Goal: Information Seeking & Learning: Learn about a topic

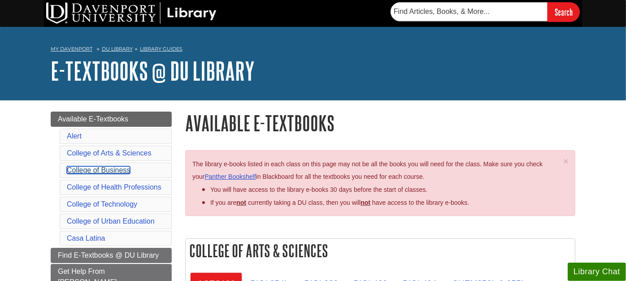
click at [119, 170] on link "College of Business" at bounding box center [98, 170] width 63 height 8
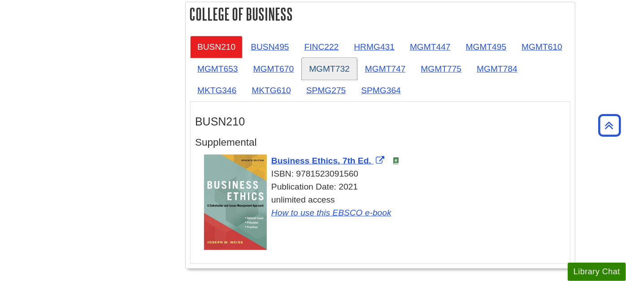
click at [333, 69] on link "MGMT732" at bounding box center [329, 69] width 55 height 22
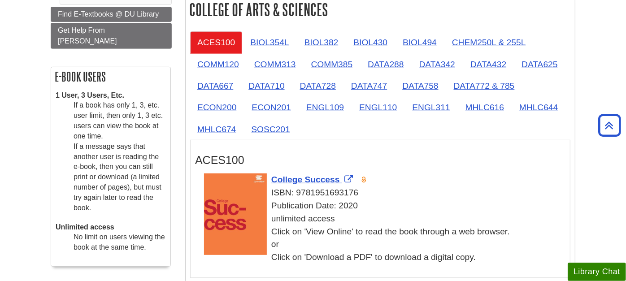
scroll to position [0, 0]
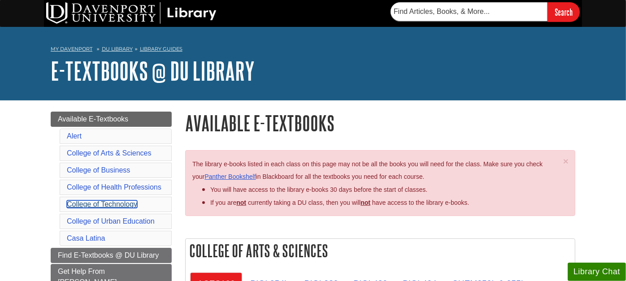
click at [91, 200] on link "College of Technology" at bounding box center [102, 204] width 70 height 8
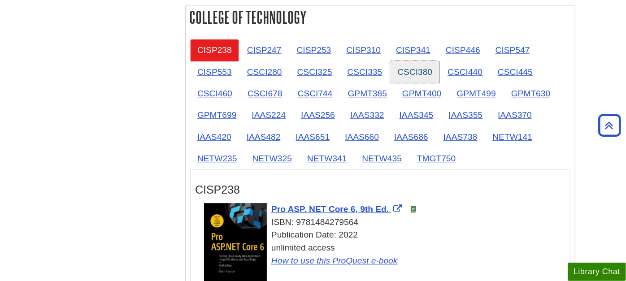
click at [418, 64] on link "CSCI380" at bounding box center [414, 72] width 49 height 22
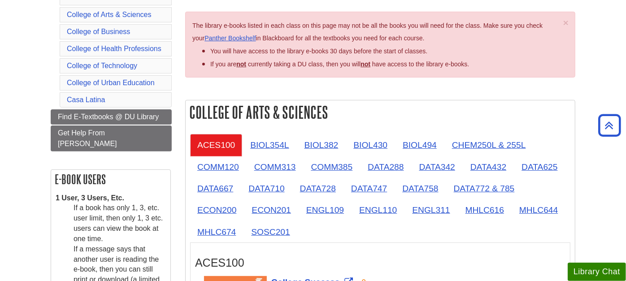
scroll to position [152, 0]
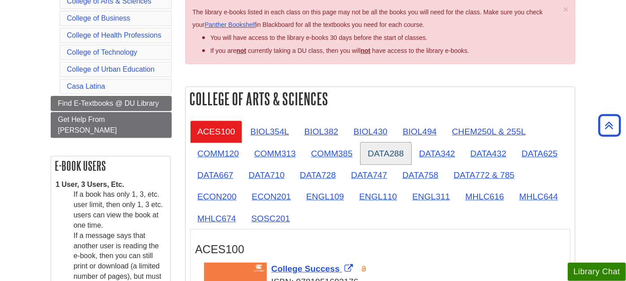
click at [376, 149] on link "DATA288" at bounding box center [385, 153] width 50 height 22
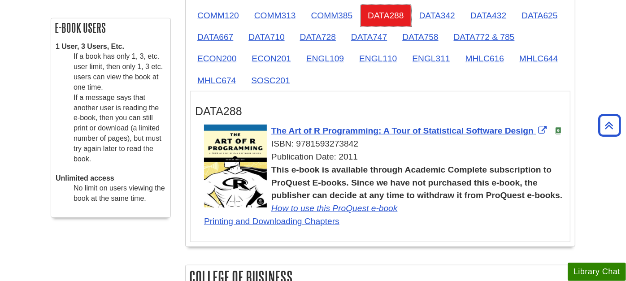
scroll to position [301, 0]
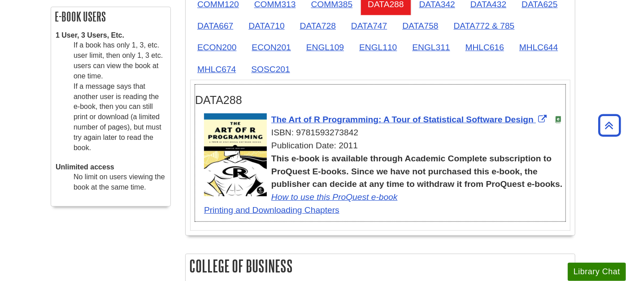
drag, startPoint x: 297, startPoint y: 132, endPoint x: 356, endPoint y: 130, distance: 59.6
click at [356, 130] on div "ISBN: 9781593273842" at bounding box center [384, 132] width 361 height 13
copy div "9781593273842"
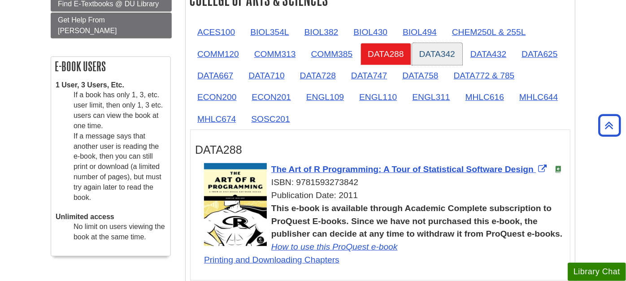
click at [435, 55] on link "DATA342" at bounding box center [437, 54] width 50 height 22
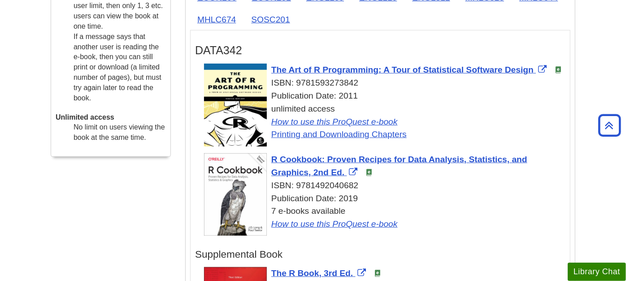
scroll to position [401, 0]
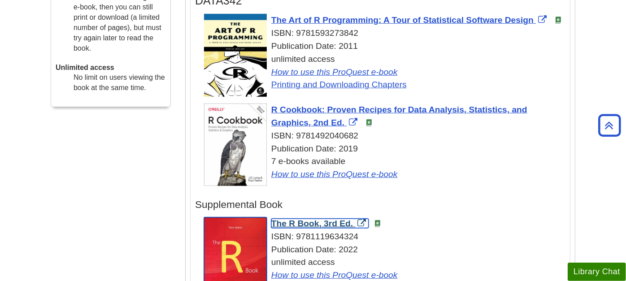
click at [325, 222] on span "The R Book, 3rd Ed." at bounding box center [312, 223] width 82 height 9
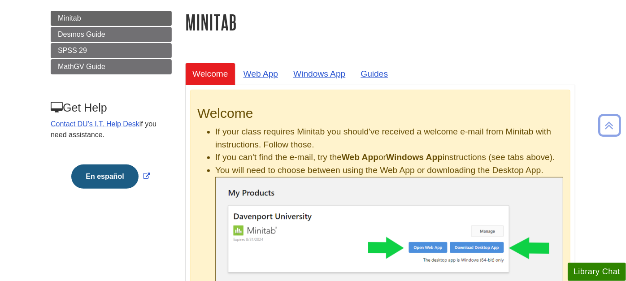
scroll to position [99, 0]
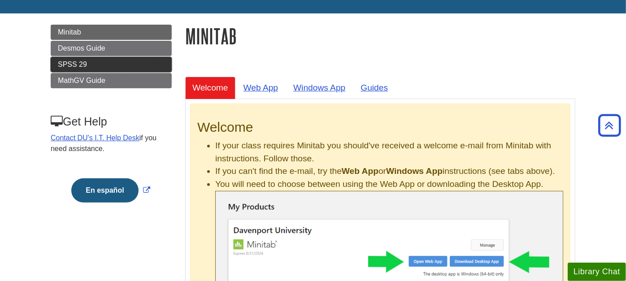
click at [86, 61] on span "SPSS 29" at bounding box center [72, 64] width 29 height 8
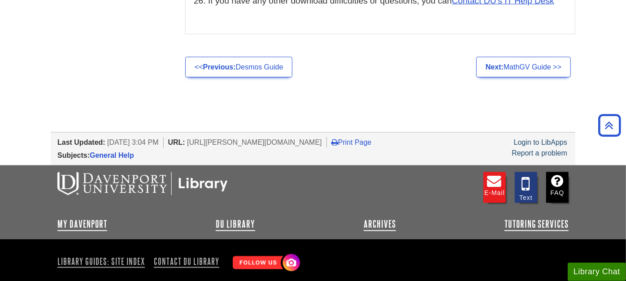
scroll to position [5095, 0]
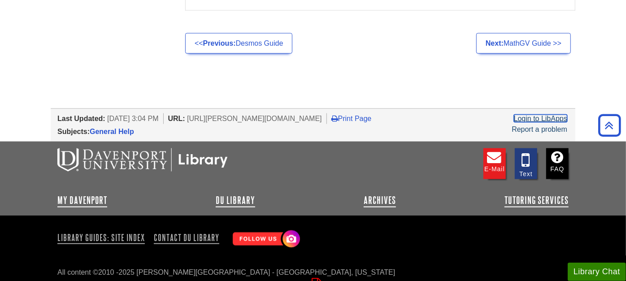
drag, startPoint x: 544, startPoint y: 99, endPoint x: 539, endPoint y: 99, distance: 5.5
click at [543, 115] on link "Login to LibApps" at bounding box center [540, 119] width 53 height 8
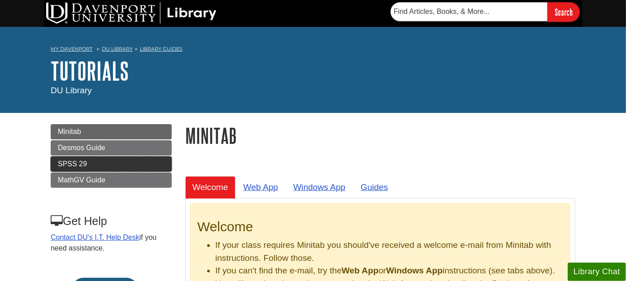
click at [74, 162] on span "SPSS 29" at bounding box center [72, 164] width 29 height 8
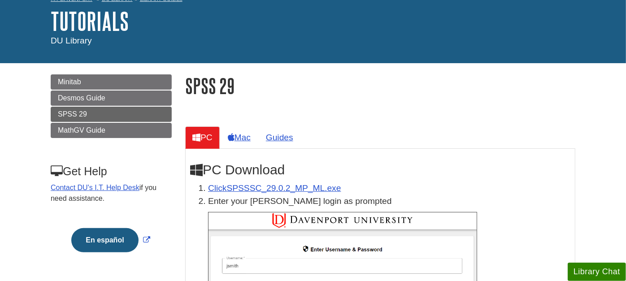
scroll to position [99, 0]
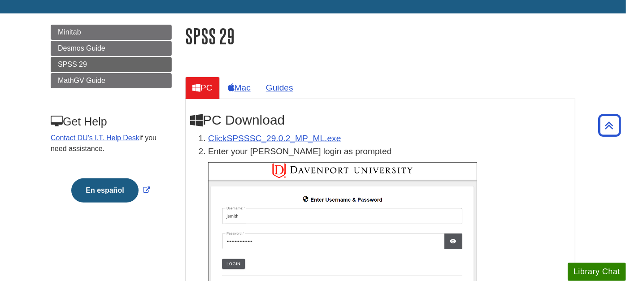
click at [387, 45] on h1 "SPSS 29" at bounding box center [380, 36] width 390 height 23
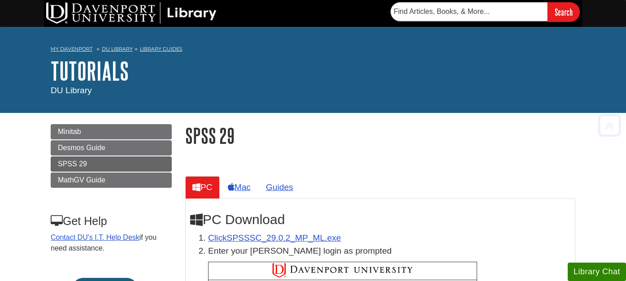
scroll to position [99, 0]
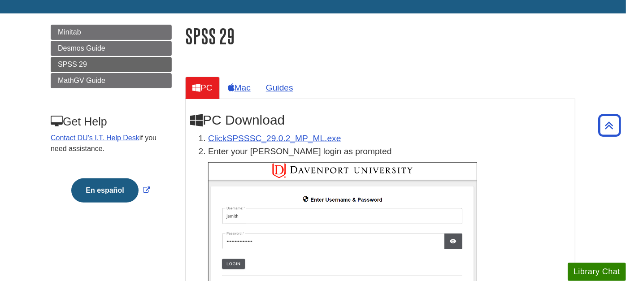
click at [356, 46] on h1 "SPSS 29" at bounding box center [380, 36] width 390 height 23
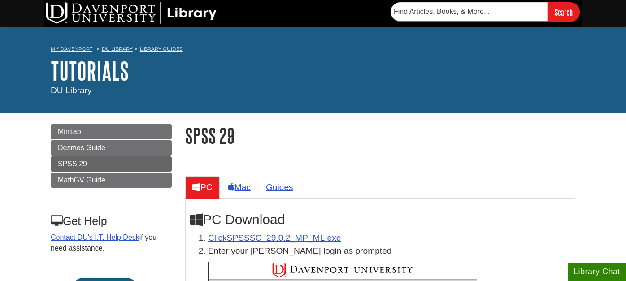
scroll to position [99, 0]
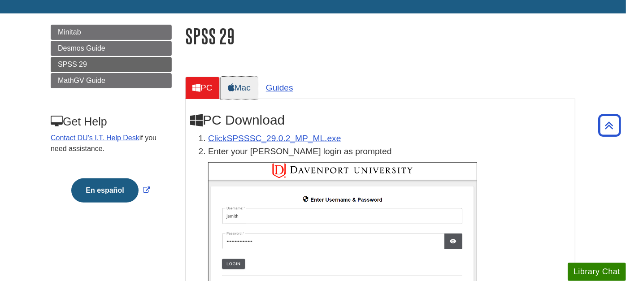
click at [244, 91] on link "Mac" at bounding box center [238, 88] width 37 height 22
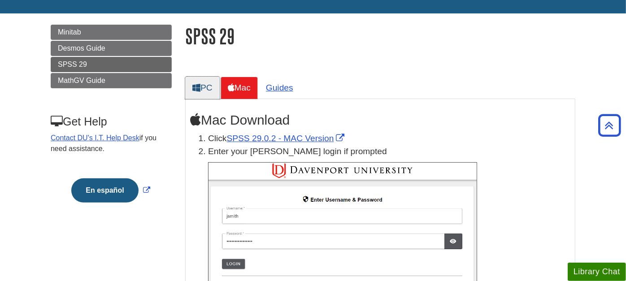
click at [212, 86] on link "PC" at bounding box center [202, 88] width 35 height 22
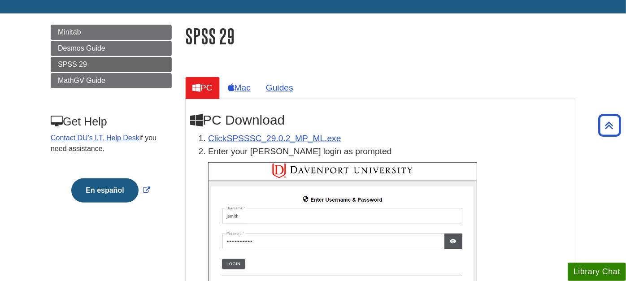
click at [383, 39] on h1 "SPSS 29" at bounding box center [380, 36] width 390 height 23
click at [248, 83] on link "Mac" at bounding box center [238, 88] width 37 height 22
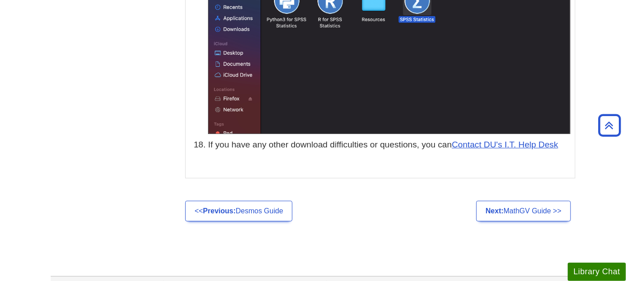
scroll to position [4458, 0]
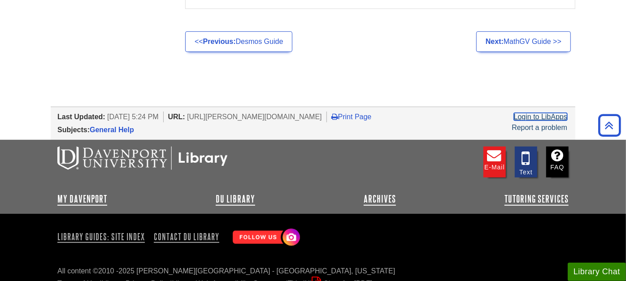
drag, startPoint x: 530, startPoint y: 103, endPoint x: 519, endPoint y: 104, distance: 10.8
click at [530, 113] on link "Login to LibApps" at bounding box center [540, 117] width 53 height 8
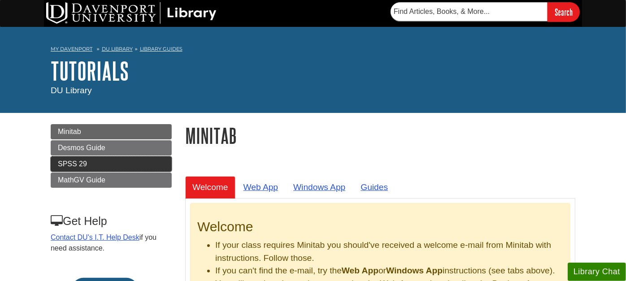
click at [127, 161] on link "SPSS 29" at bounding box center [111, 163] width 121 height 15
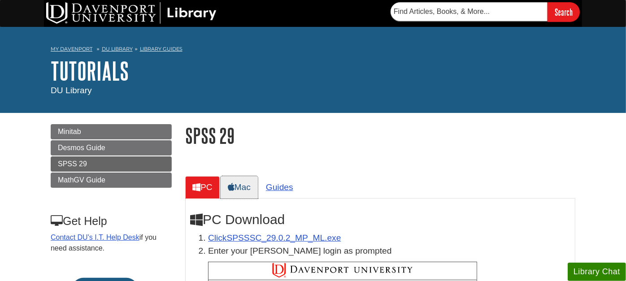
click at [242, 186] on link "Mac" at bounding box center [238, 187] width 37 height 22
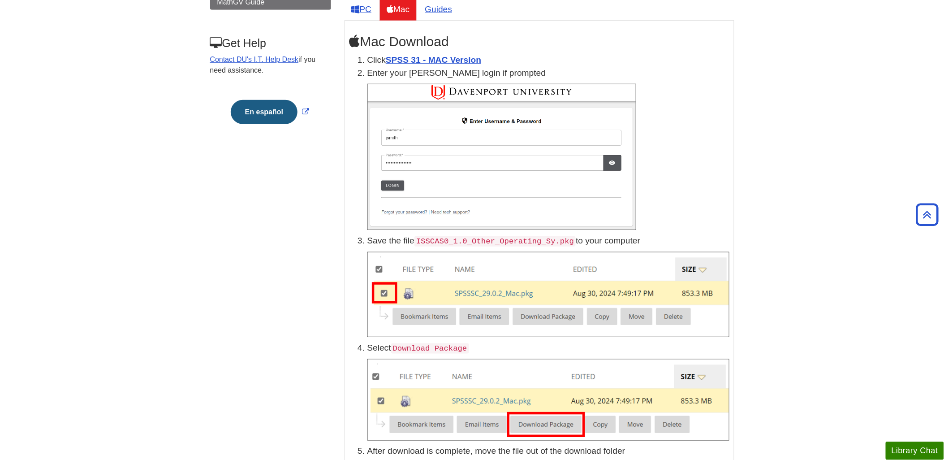
scroll to position [149, 0]
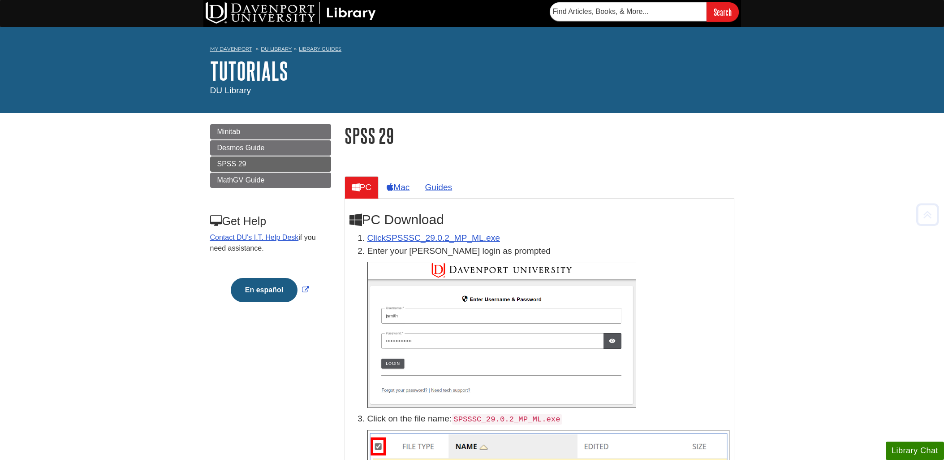
scroll to position [149, 0]
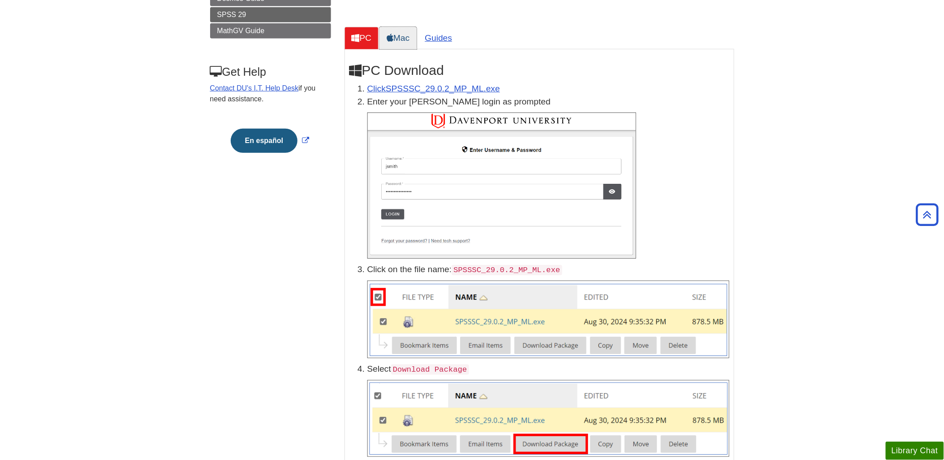
click at [406, 40] on link "Mac" at bounding box center [398, 38] width 37 height 22
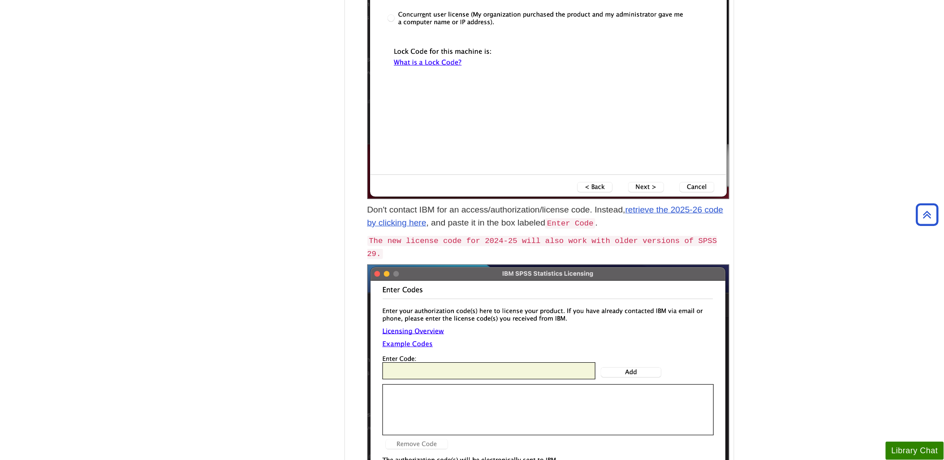
scroll to position [2544, 0]
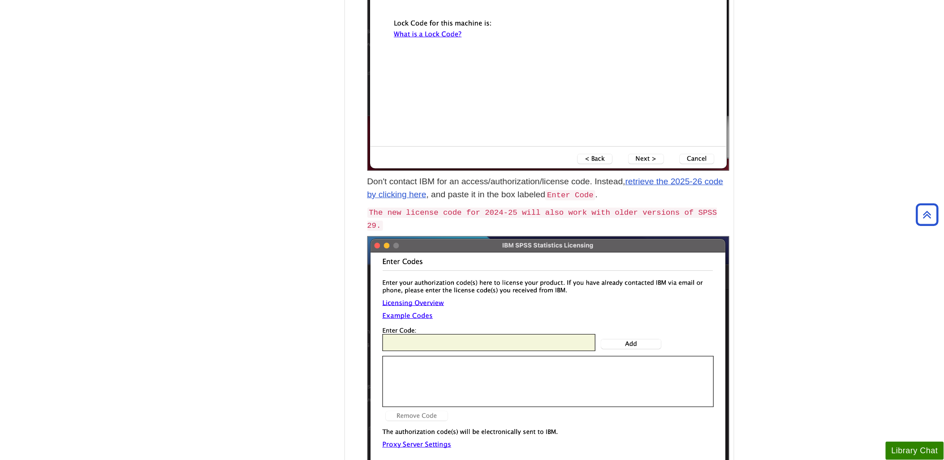
scroll to position [2594, 0]
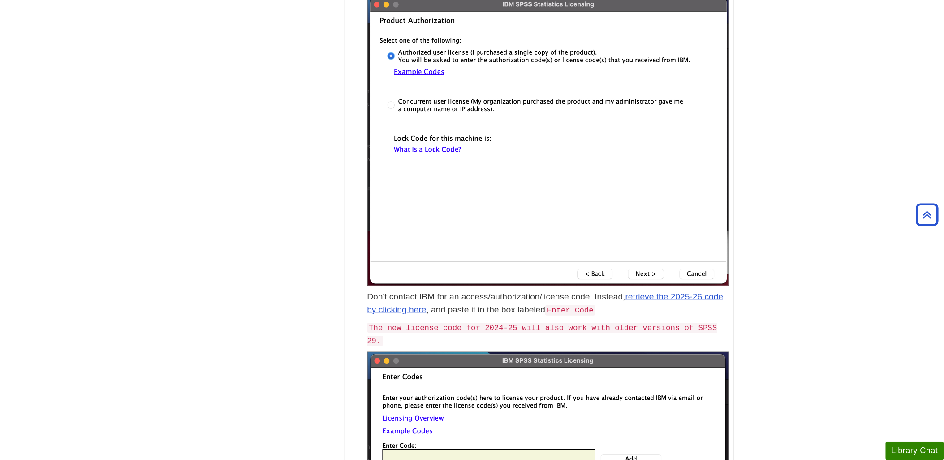
scroll to position [2494, 0]
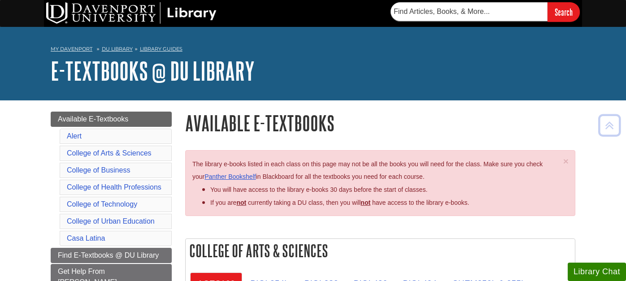
scroll to position [531, 0]
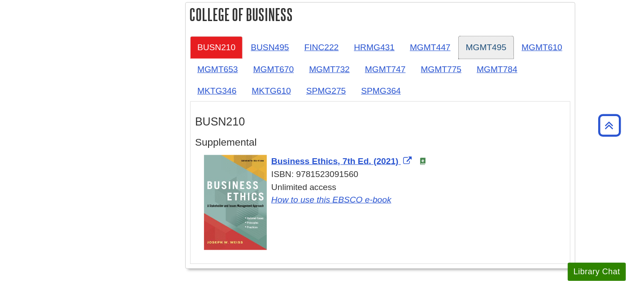
click at [482, 51] on link "MGMT495" at bounding box center [485, 47] width 55 height 22
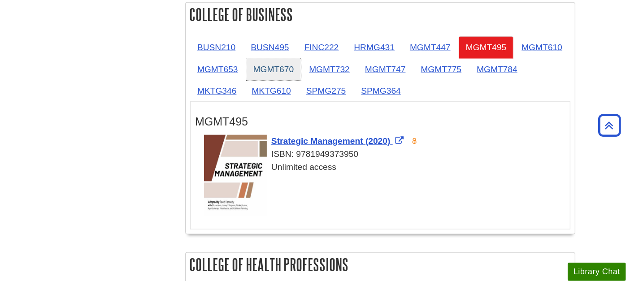
click at [280, 70] on link "MGMT670" at bounding box center [273, 69] width 55 height 22
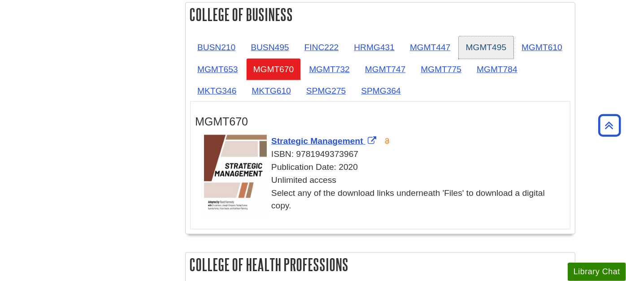
click at [487, 48] on link "MGMT495" at bounding box center [485, 47] width 55 height 22
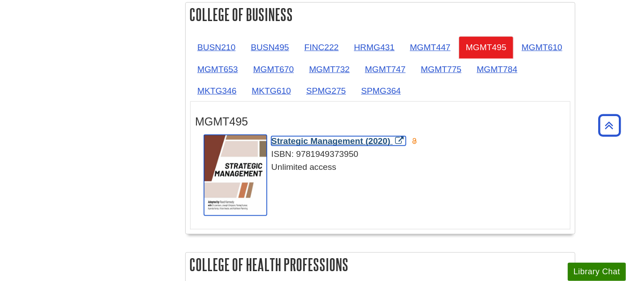
click at [343, 137] on span "Strategic Management (2020)" at bounding box center [330, 140] width 119 height 9
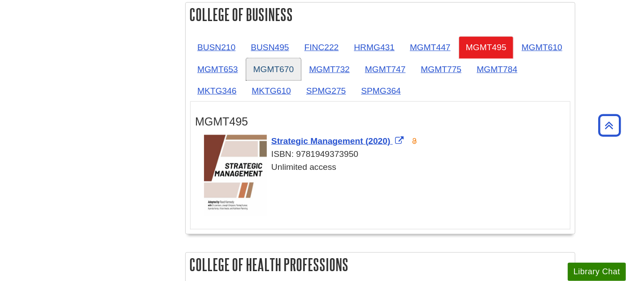
click at [276, 66] on link "MGMT670" at bounding box center [273, 69] width 55 height 22
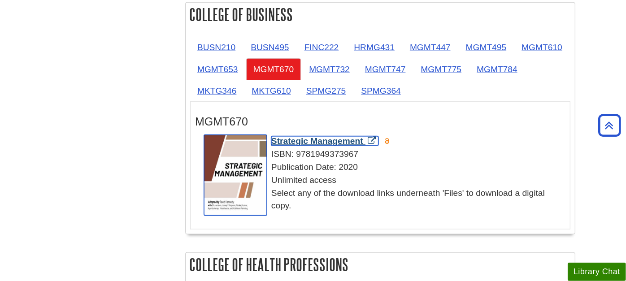
click at [305, 138] on span "Strategic Management" at bounding box center [317, 140] width 92 height 9
click at [277, 138] on span "Strategic Management" at bounding box center [317, 140] width 92 height 9
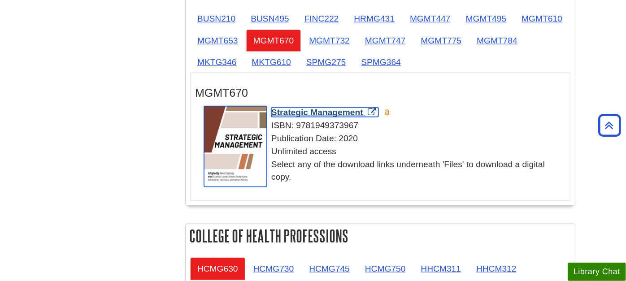
scroll to position [580, 0]
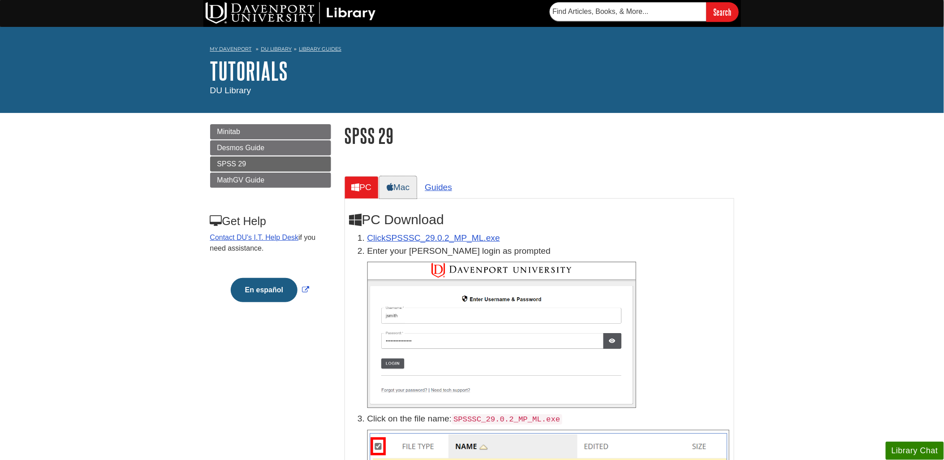
drag, startPoint x: 402, startPoint y: 191, endPoint x: 400, endPoint y: 197, distance: 6.2
click at [402, 191] on link "Mac" at bounding box center [398, 187] width 37 height 22
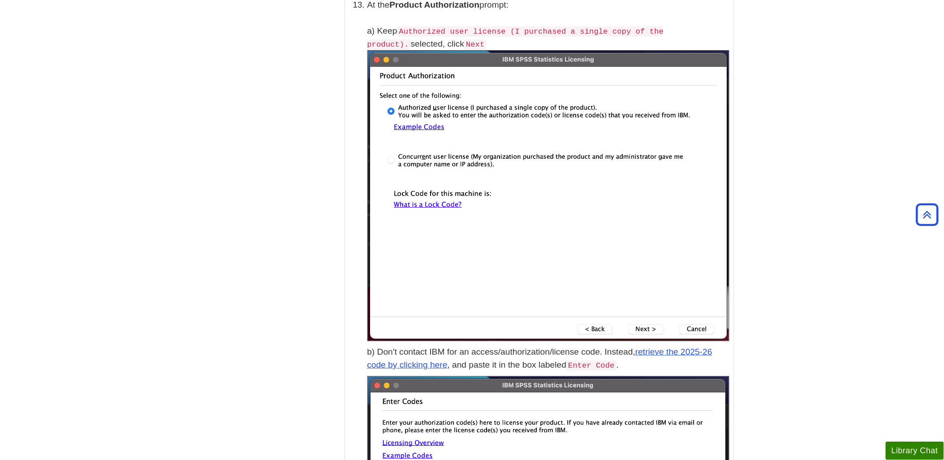
scroll to position [2440, 0]
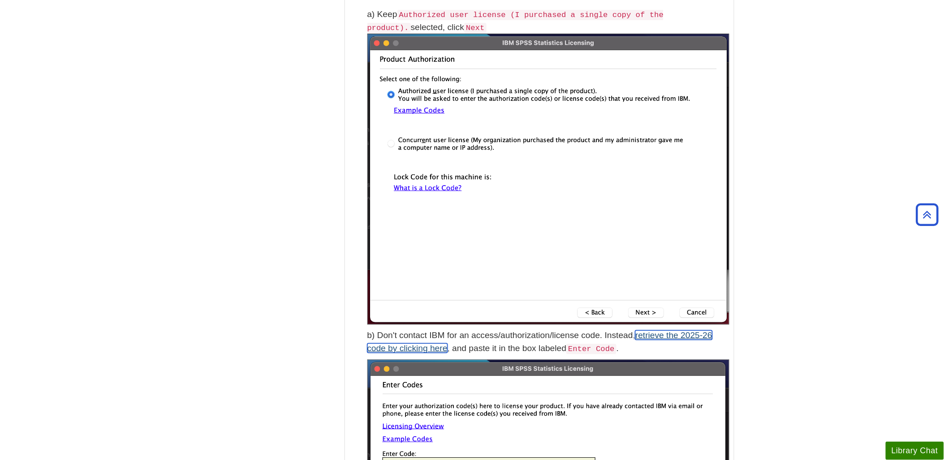
click at [688, 332] on link "retrieve the 2025-26 code by clicking here" at bounding box center [539, 341] width 345 height 22
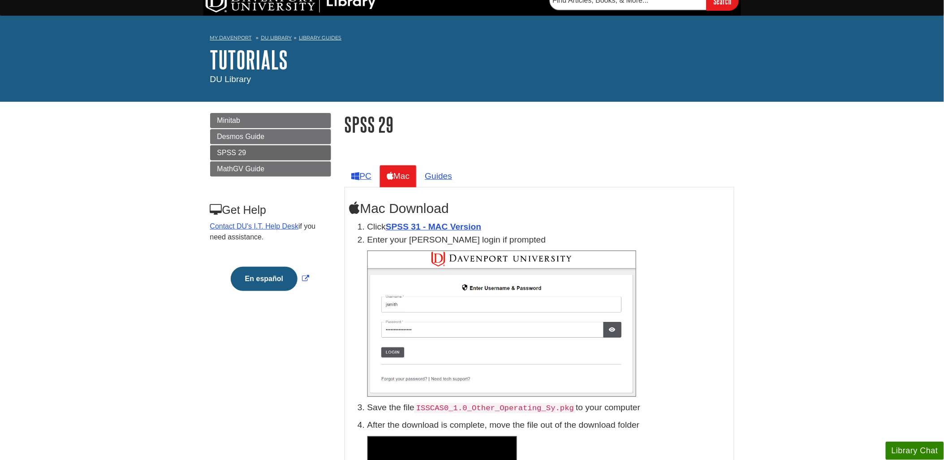
scroll to position [0, 0]
